Goal: Information Seeking & Learning: Check status

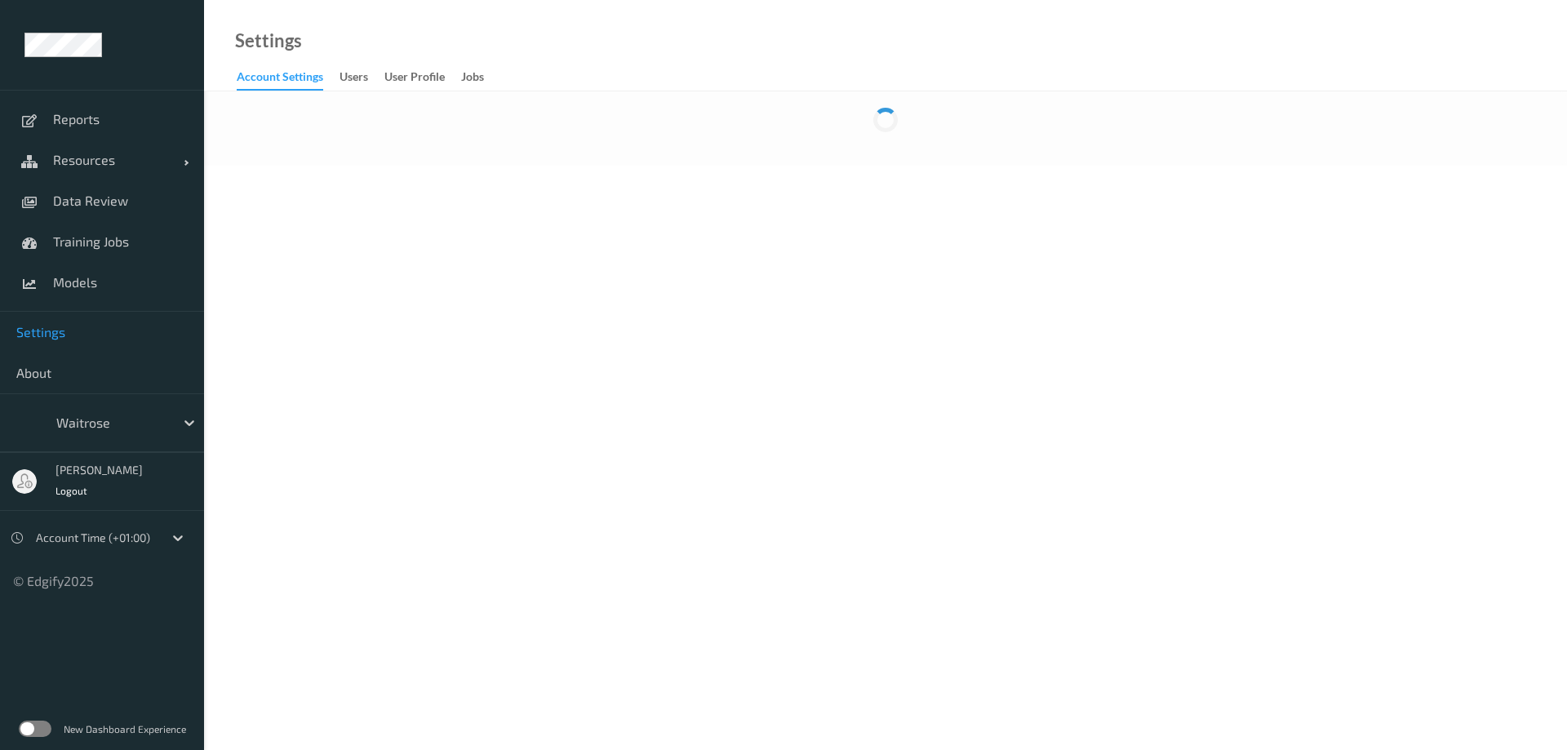
click at [45, 727] on label at bounding box center [35, 729] width 33 height 16
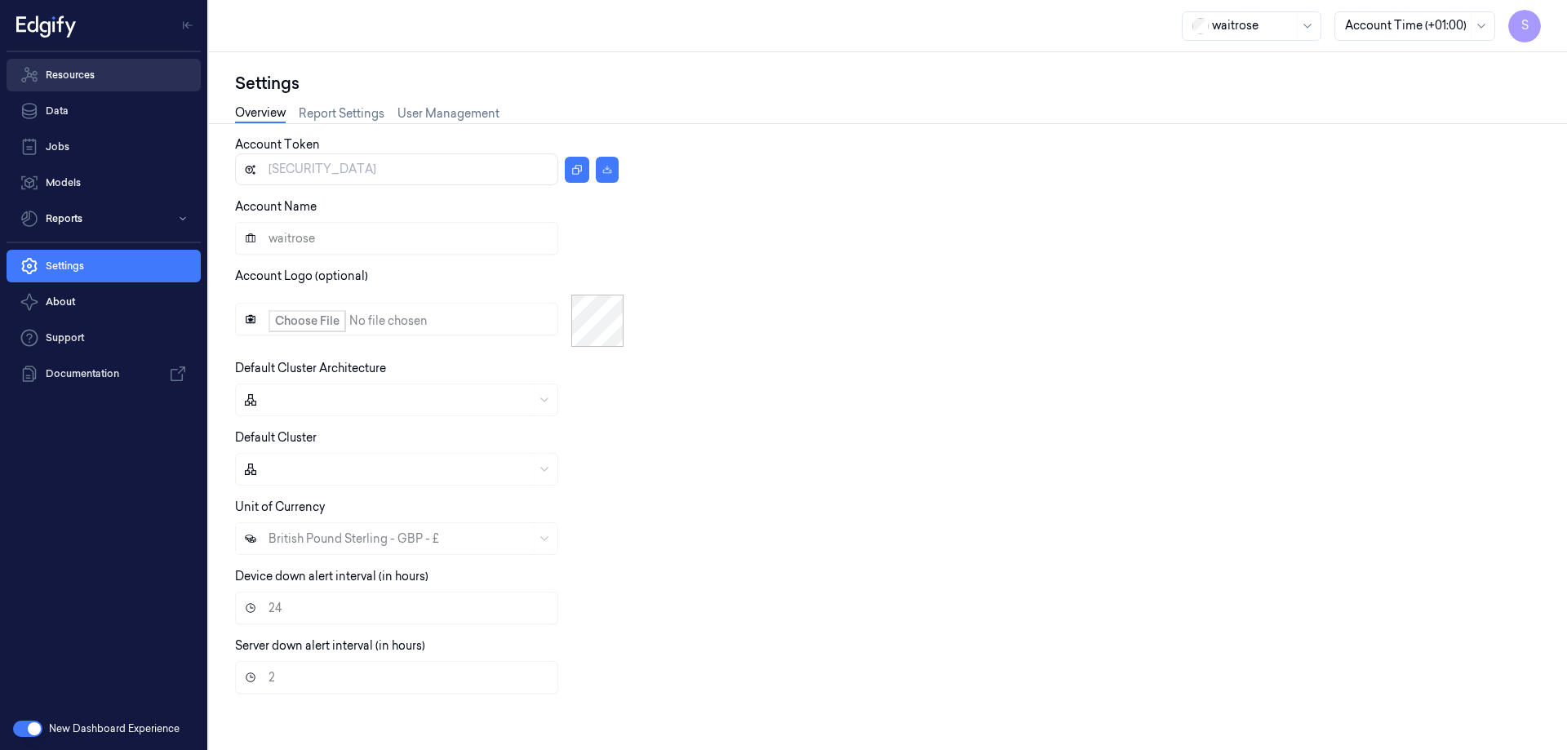
click at [76, 73] on link "Resources" at bounding box center [104, 75] width 194 height 33
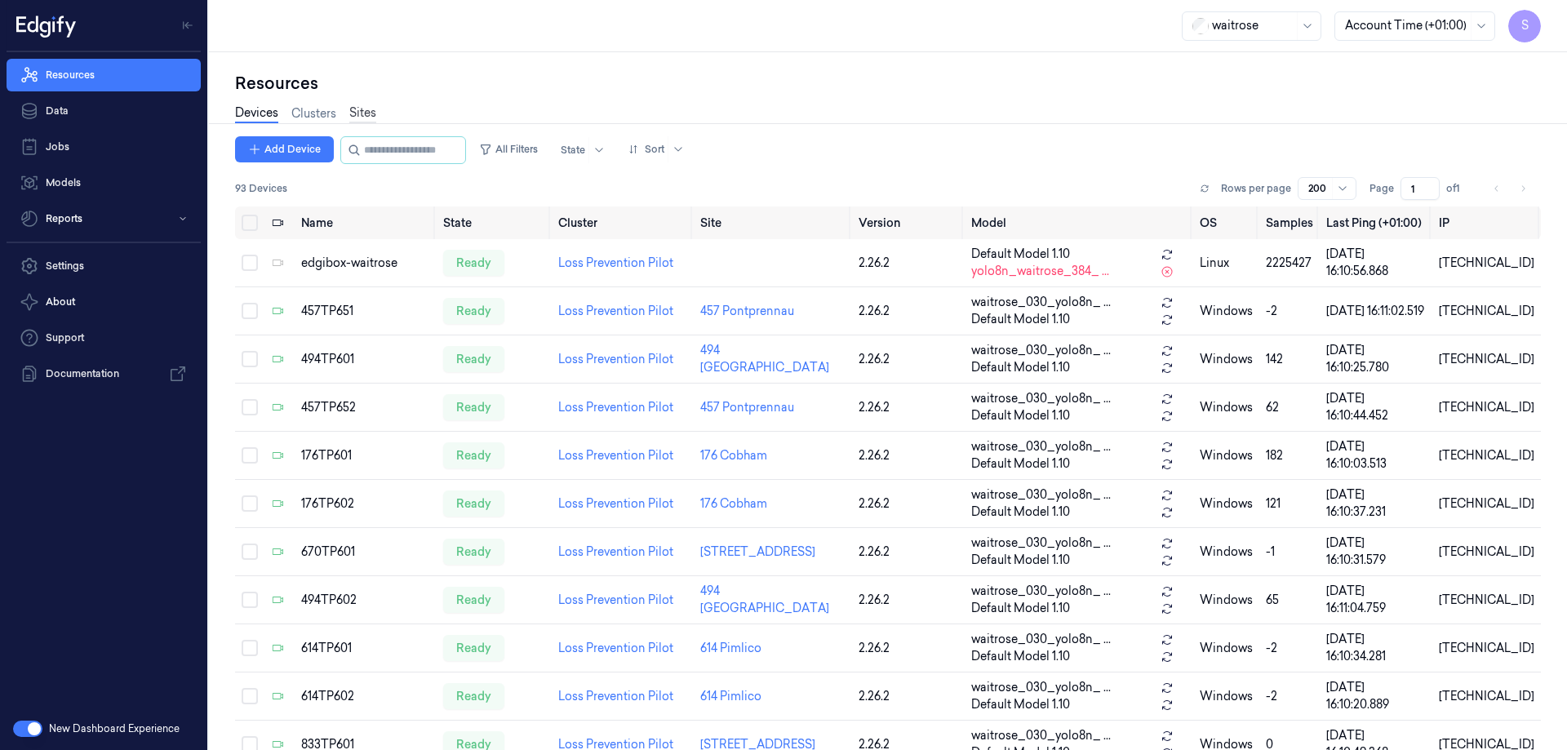
click at [370, 109] on link "Sites" at bounding box center [362, 113] width 27 height 19
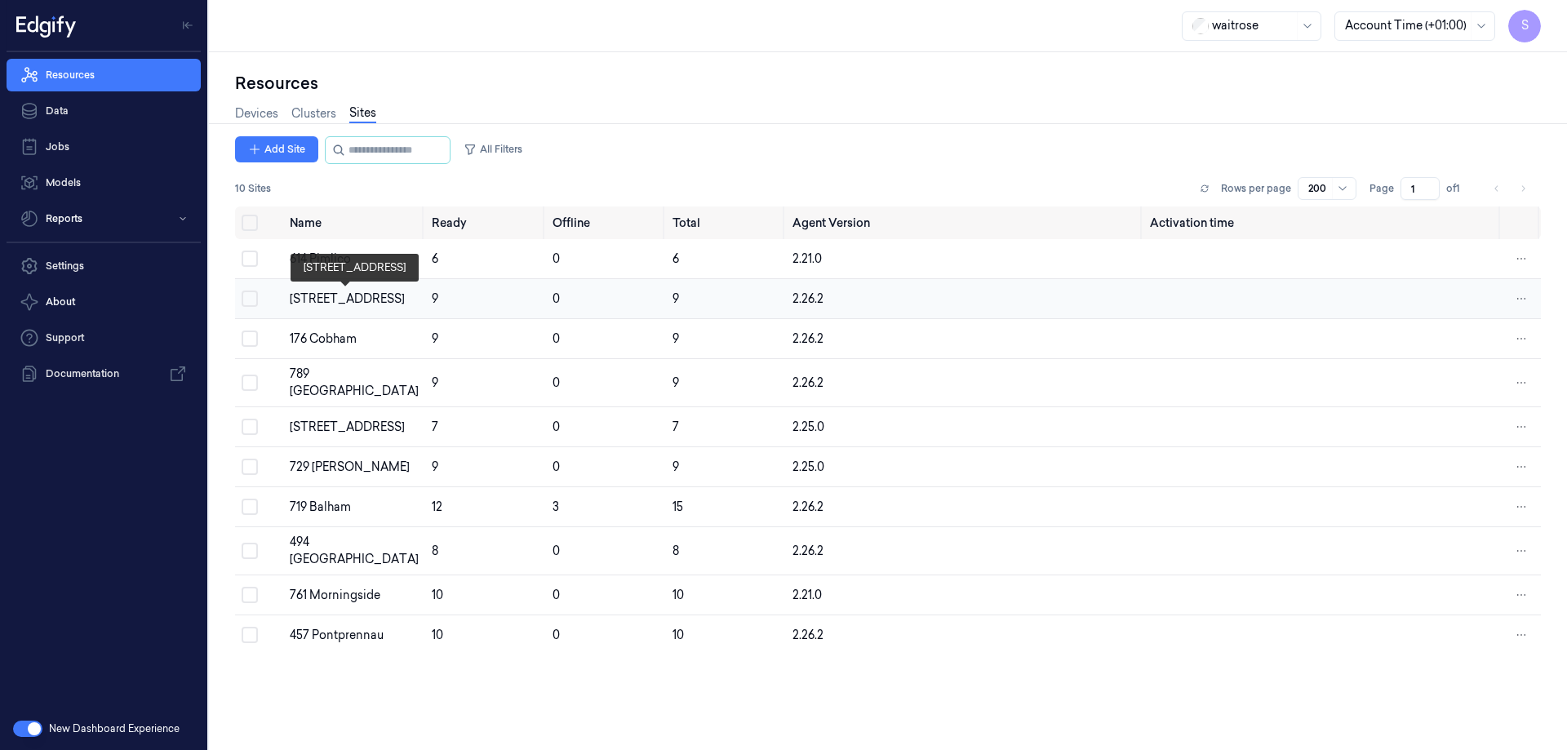
click at [323, 294] on div "670 Mill Hill" at bounding box center [354, 299] width 129 height 17
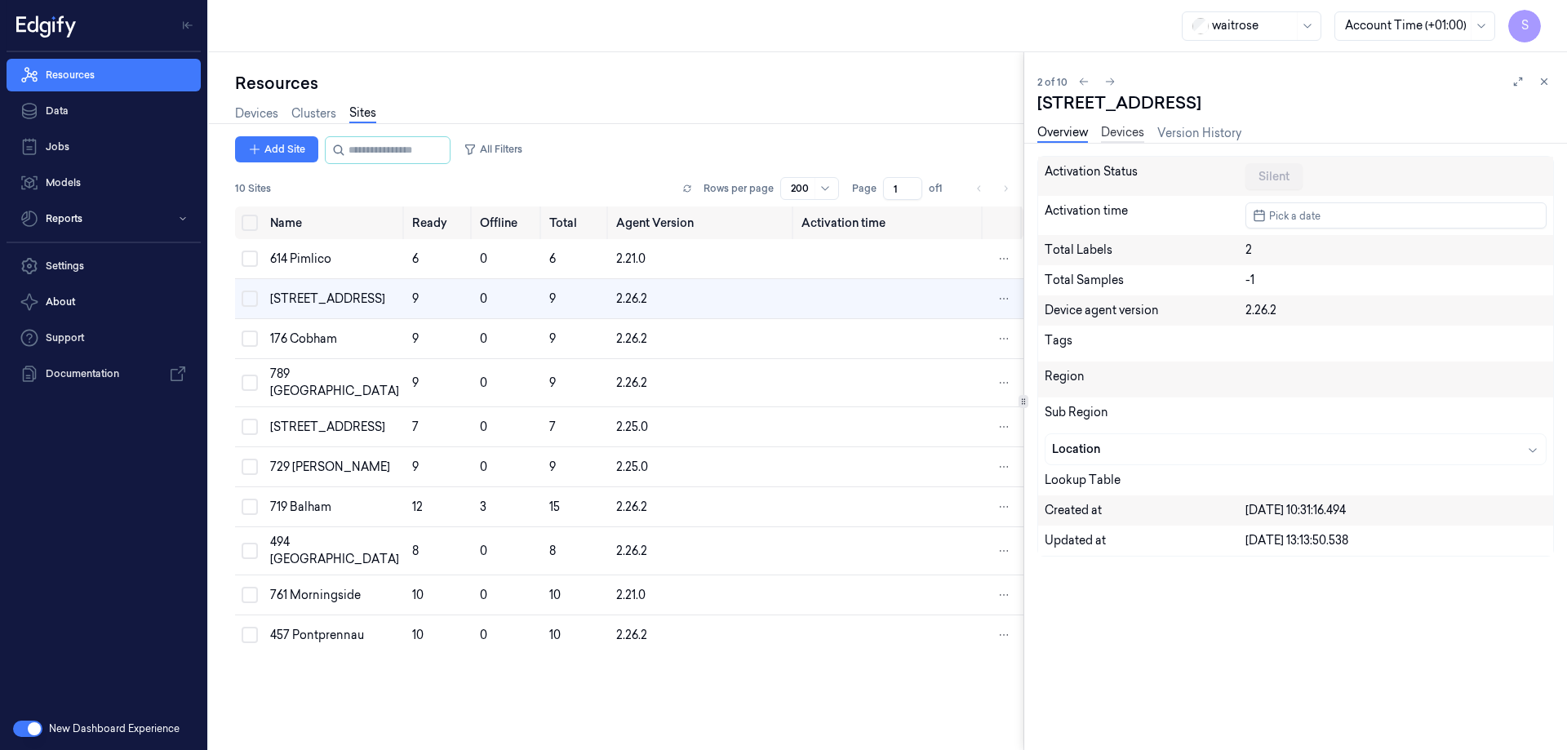
click at [1120, 127] on link "Devices" at bounding box center [1122, 133] width 43 height 19
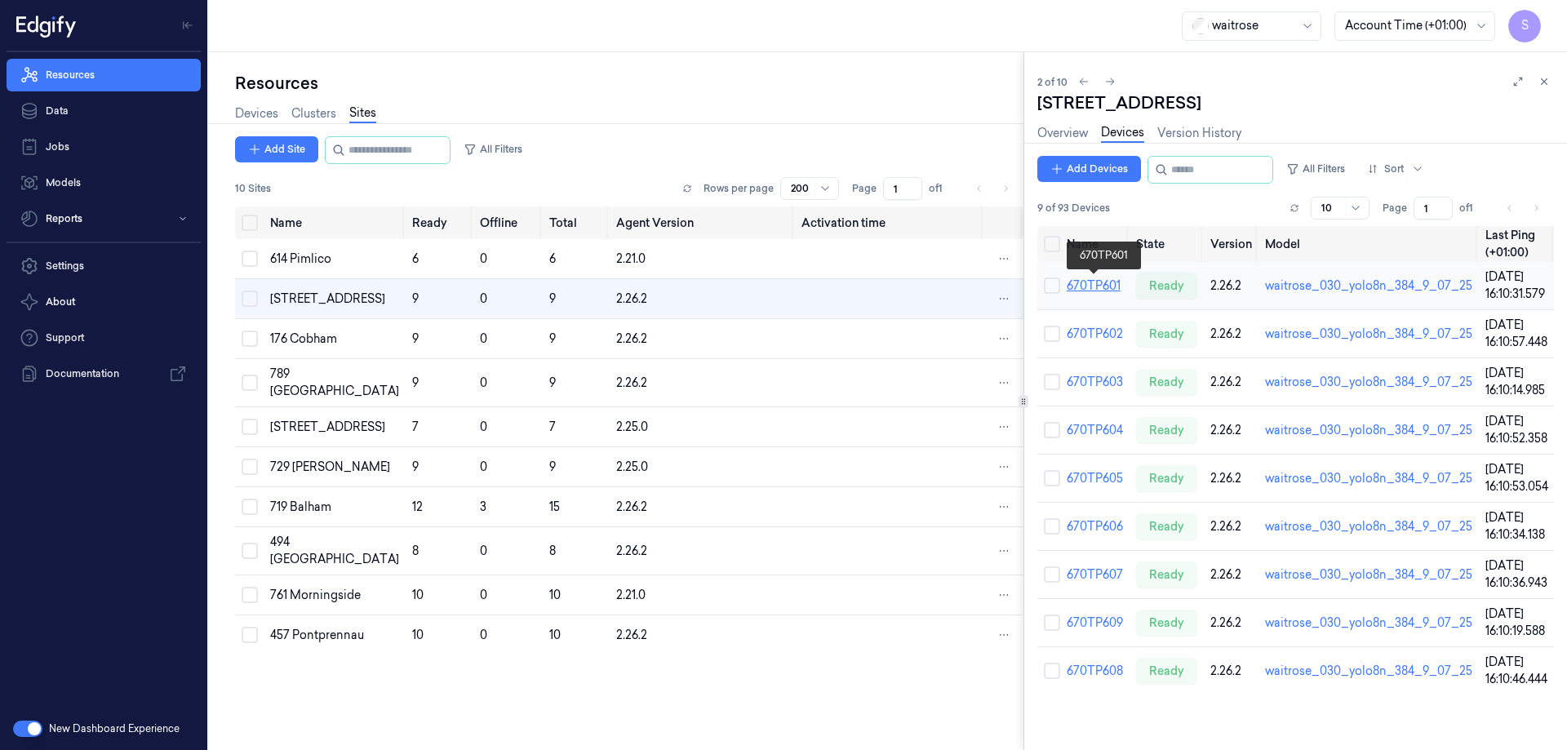
click at [1091, 280] on link "670TP601" at bounding box center [1094, 285] width 54 height 15
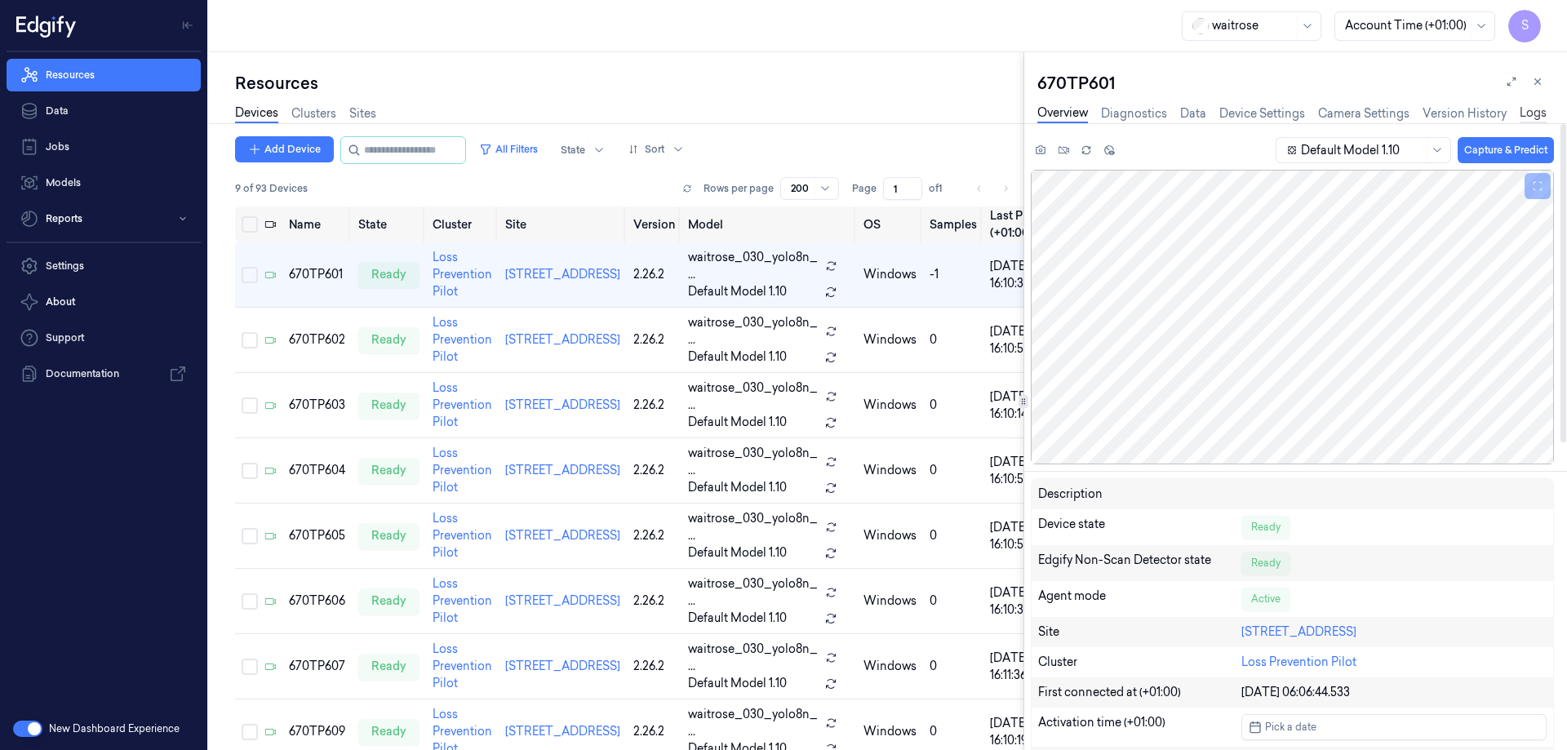
click at [1533, 107] on link "Logs" at bounding box center [1532, 113] width 27 height 19
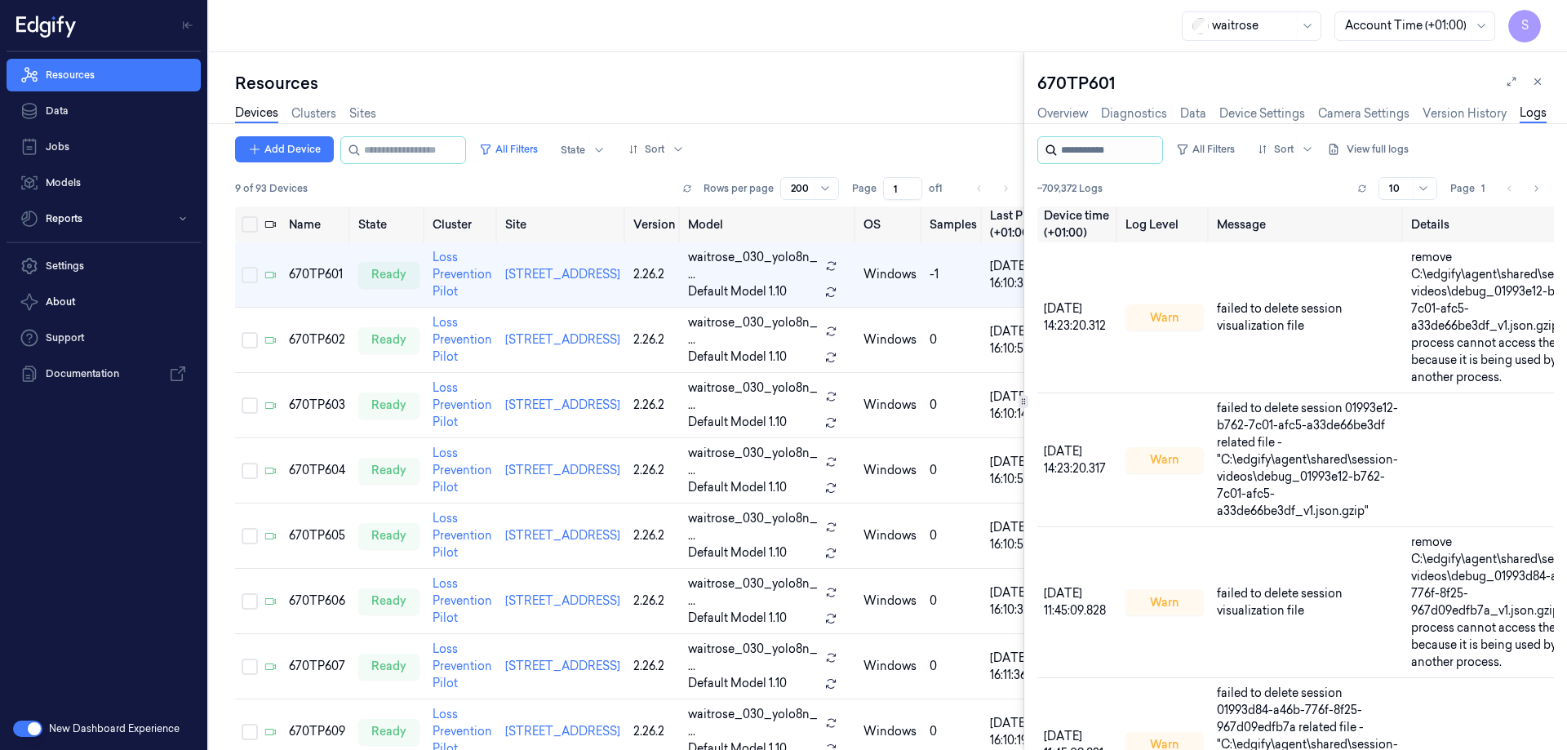
click at [1093, 152] on input "string" at bounding box center [1110, 150] width 98 height 26
type input "*****"
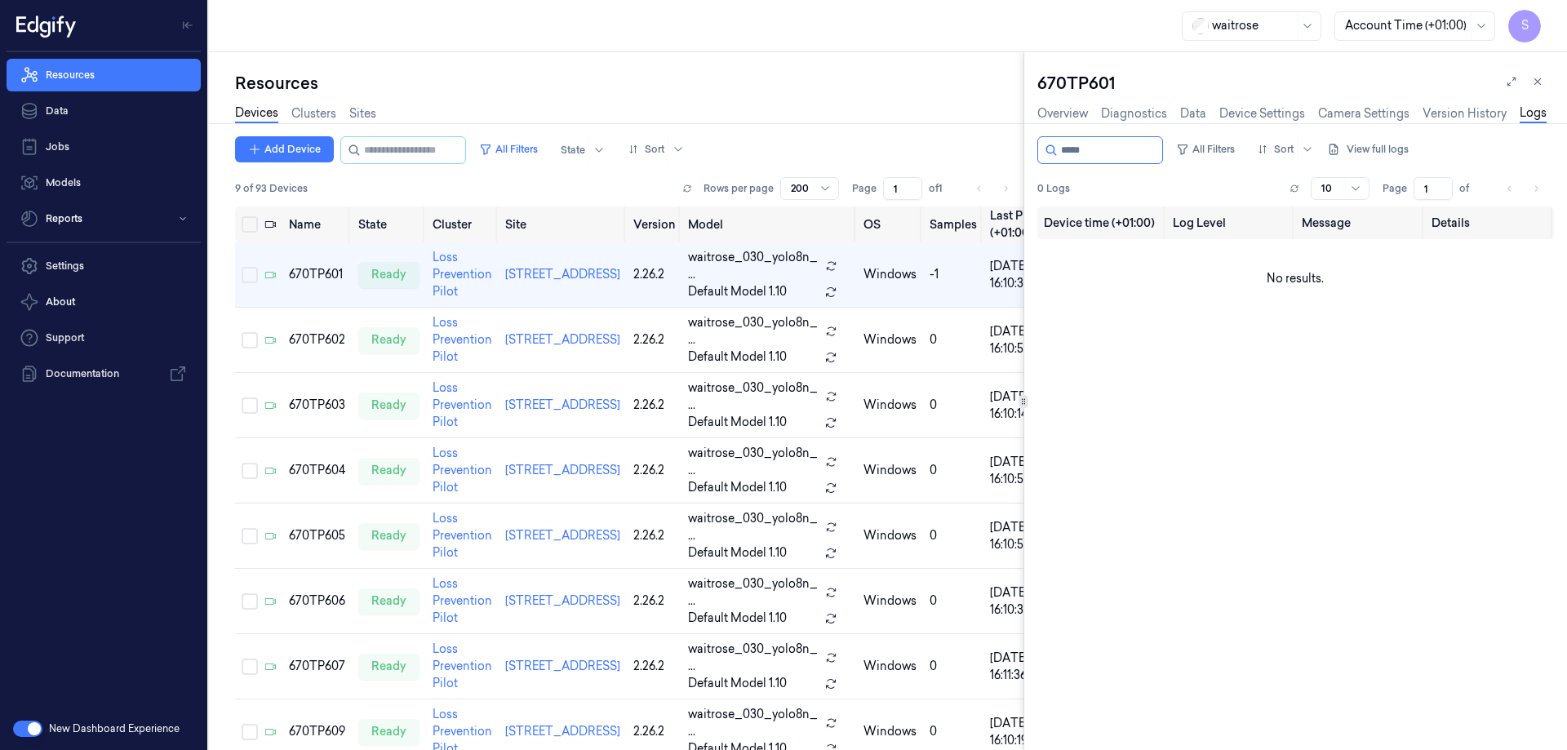
click at [1094, 155] on input "string" at bounding box center [1110, 150] width 98 height 26
type input "*****"
click at [1537, 75] on button at bounding box center [1538, 82] width 20 height 20
